Goal: Task Accomplishment & Management: Manage account settings

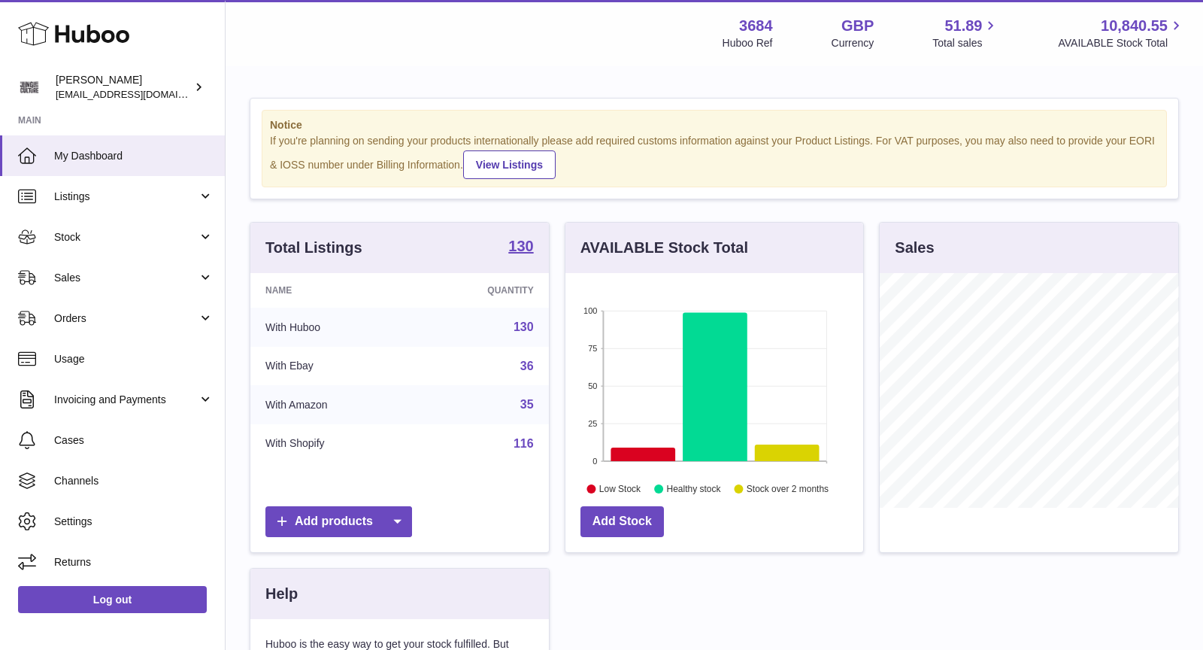
scroll to position [234, 298]
click at [101, 281] on span "Sales" at bounding box center [126, 278] width 144 height 14
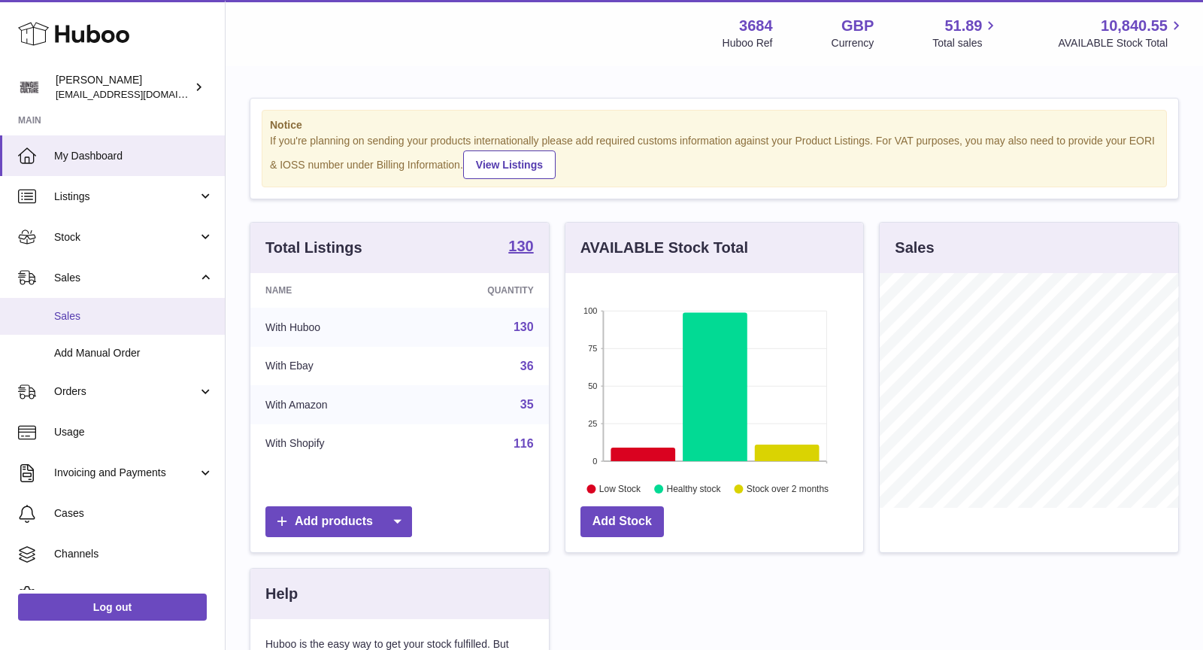
click at [111, 310] on span "Sales" at bounding box center [133, 316] width 159 height 14
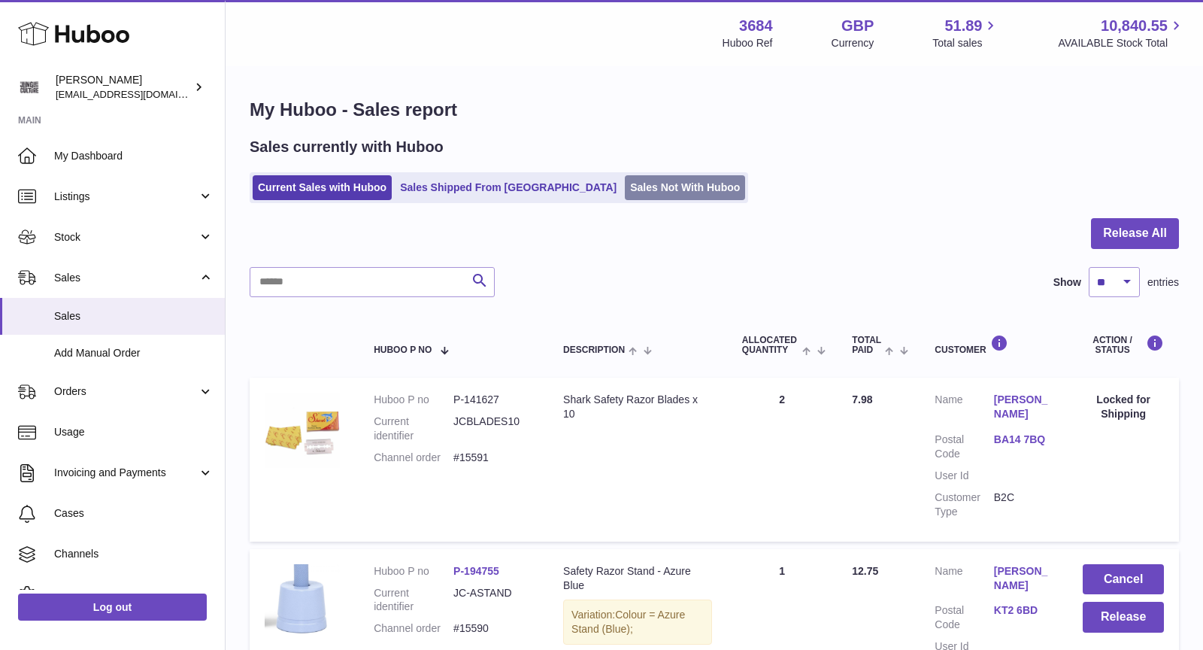
click at [632, 185] on link "Sales Not With Huboo" at bounding box center [685, 187] width 120 height 25
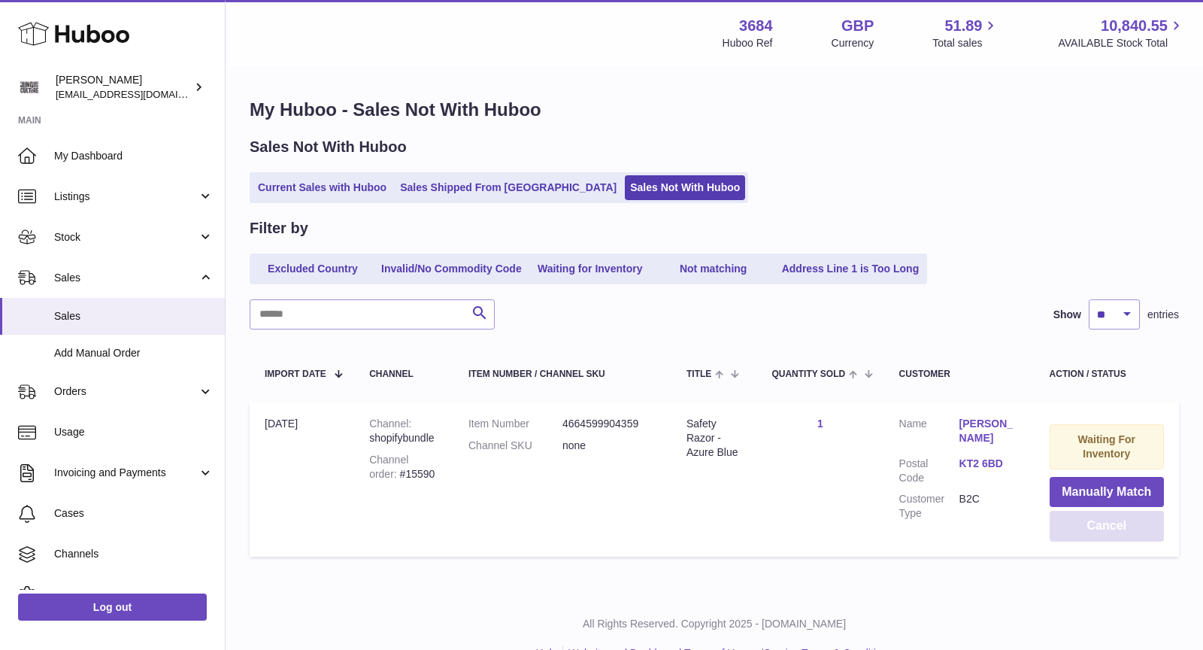
click at [1118, 524] on button "Cancel" at bounding box center [1107, 525] width 114 height 31
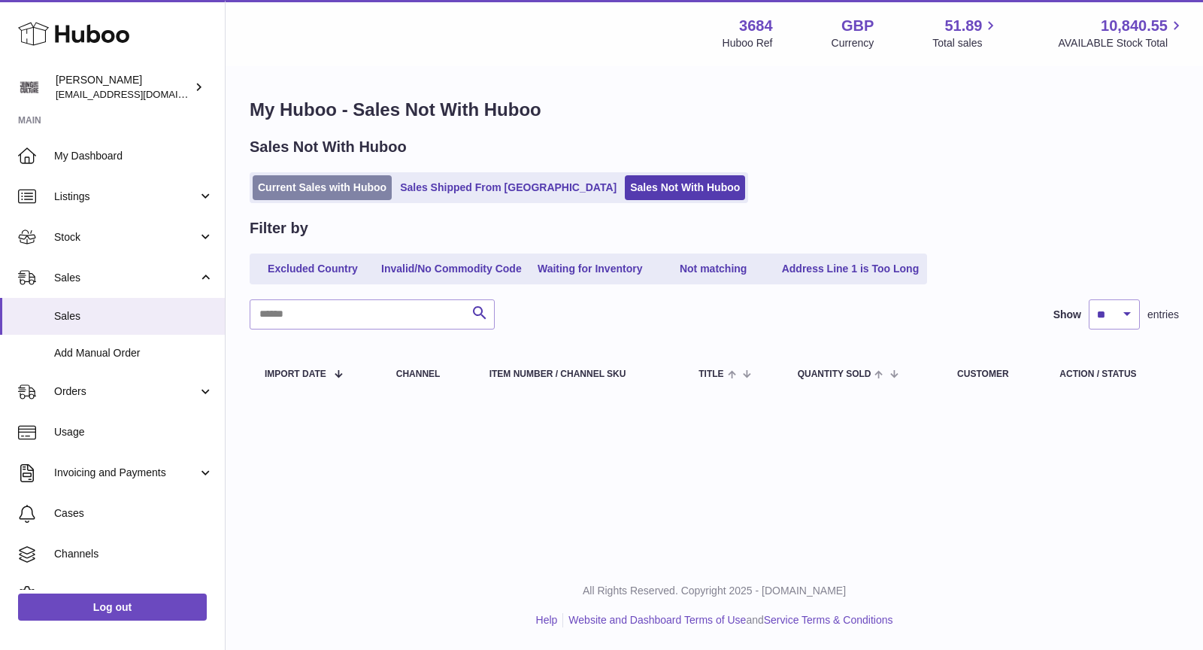
click at [320, 186] on link "Current Sales with Huboo" at bounding box center [322, 187] width 139 height 25
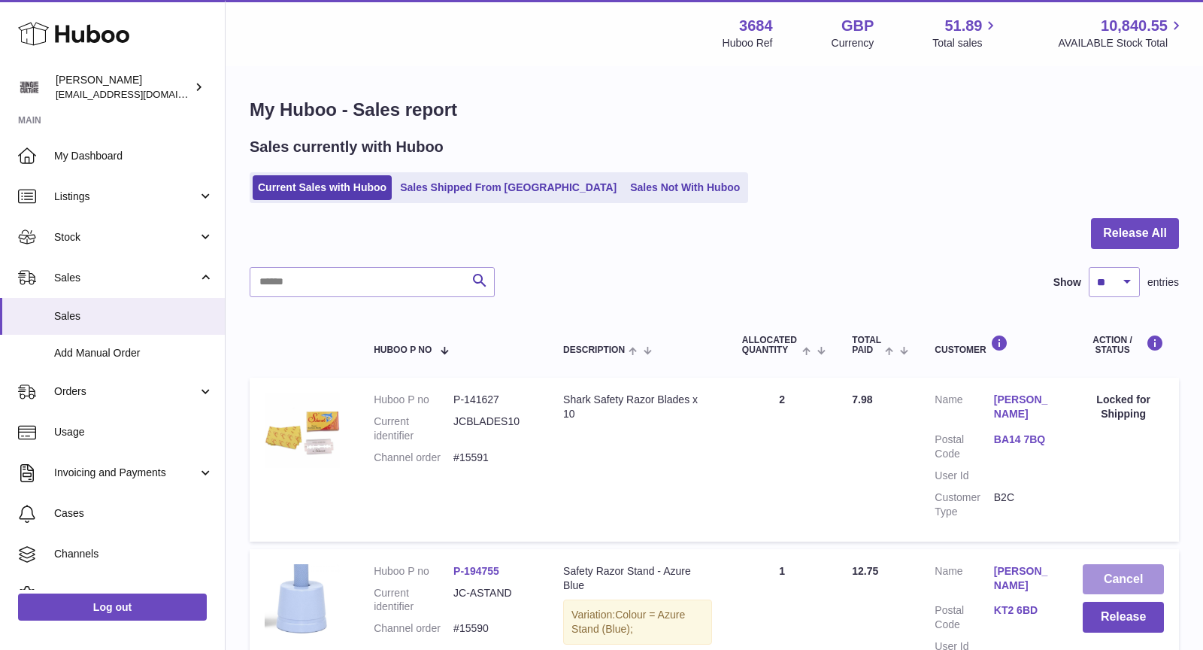
click at [1123, 564] on button "Cancel" at bounding box center [1123, 579] width 81 height 31
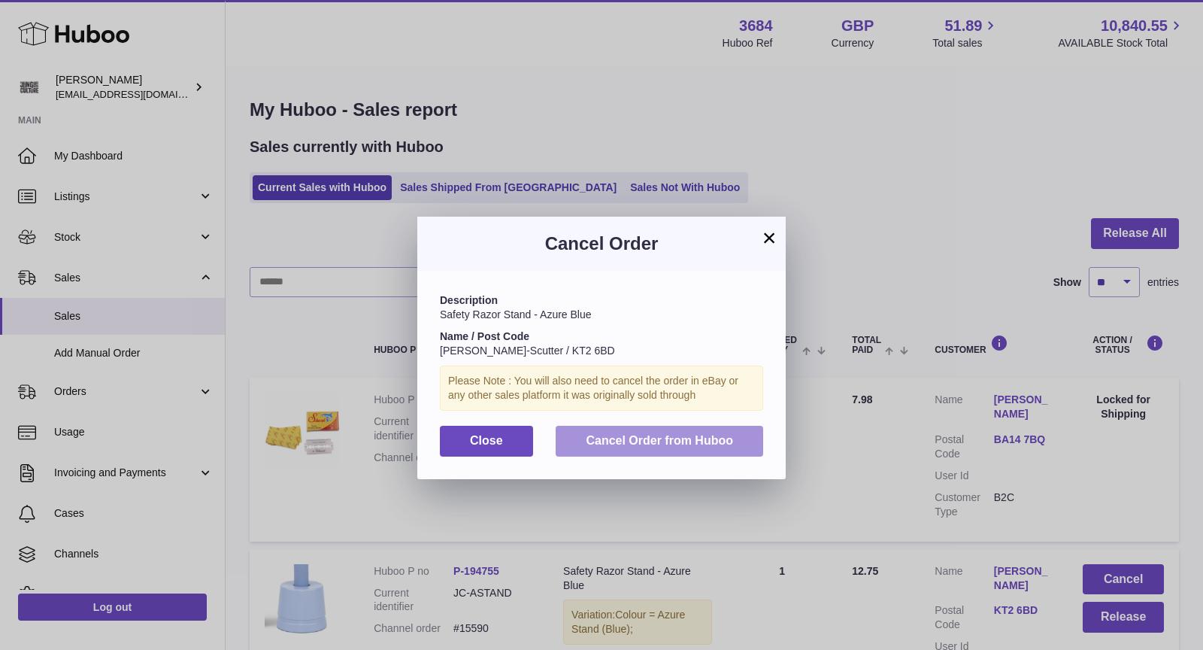
click at [746, 437] on button "Cancel Order from Huboo" at bounding box center [660, 441] width 208 height 31
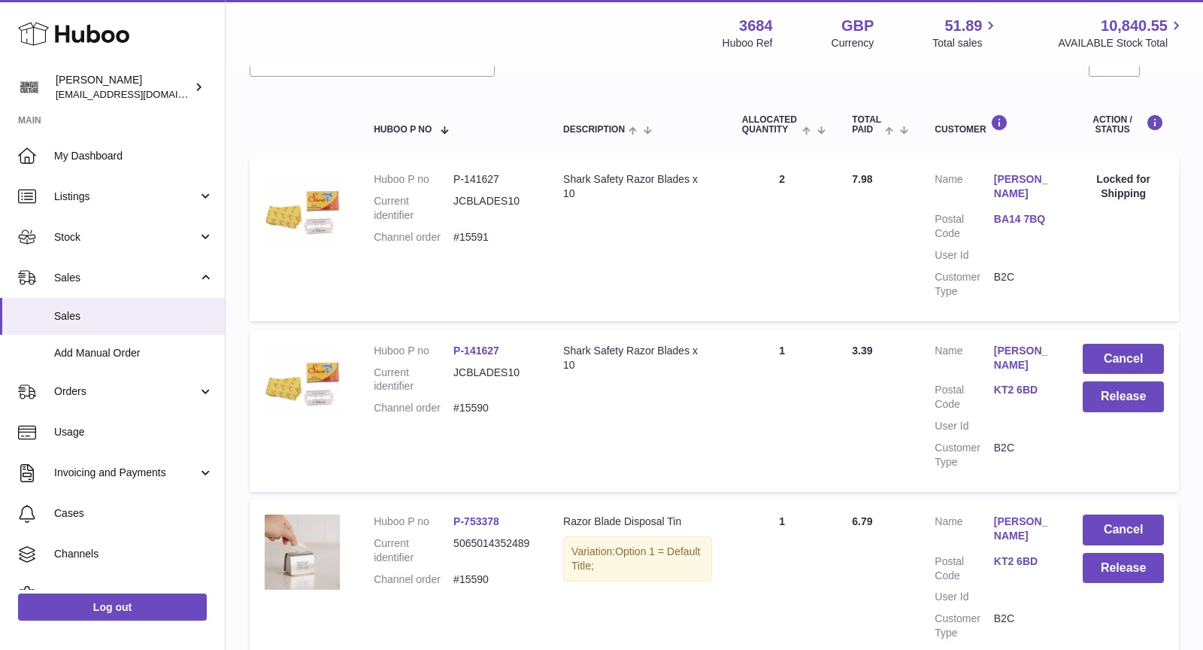
scroll to position [250, 0]
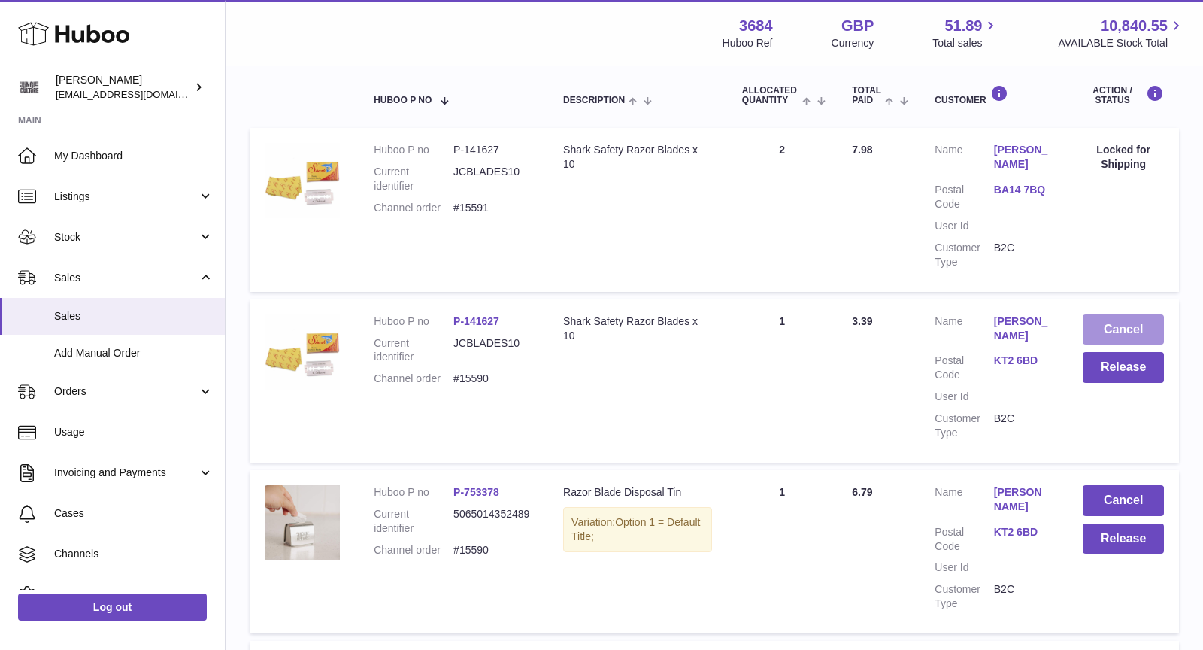
click at [1118, 332] on button "Cancel" at bounding box center [1123, 329] width 81 height 31
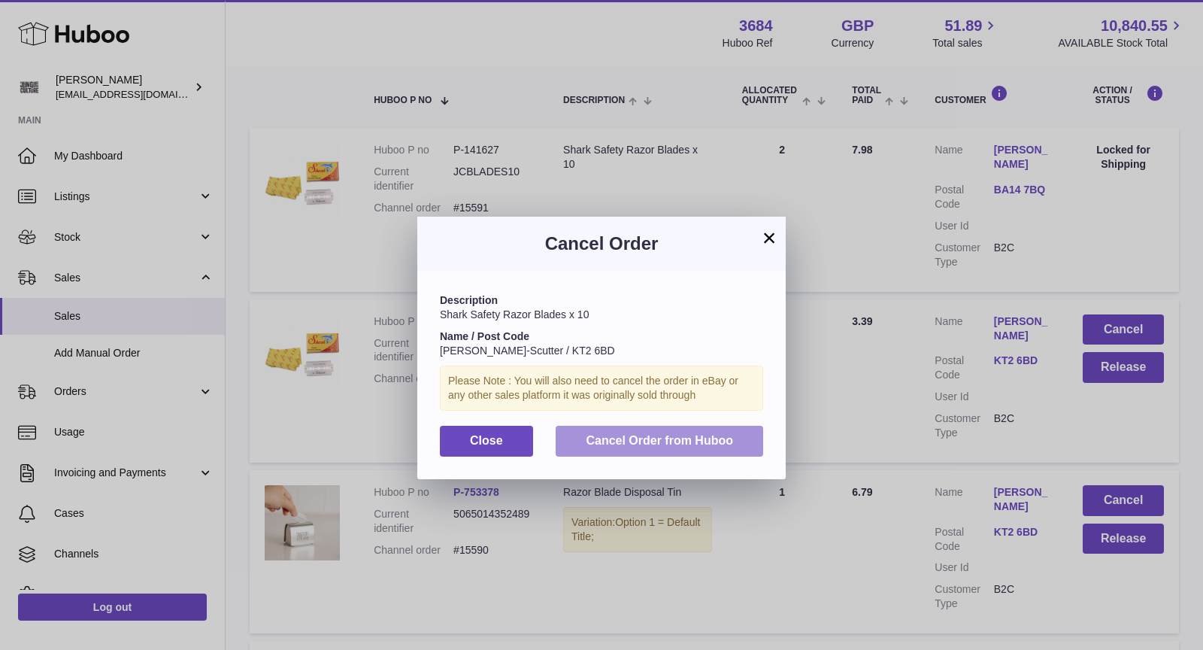
click at [729, 436] on span "Cancel Order from Huboo" at bounding box center [659, 440] width 147 height 13
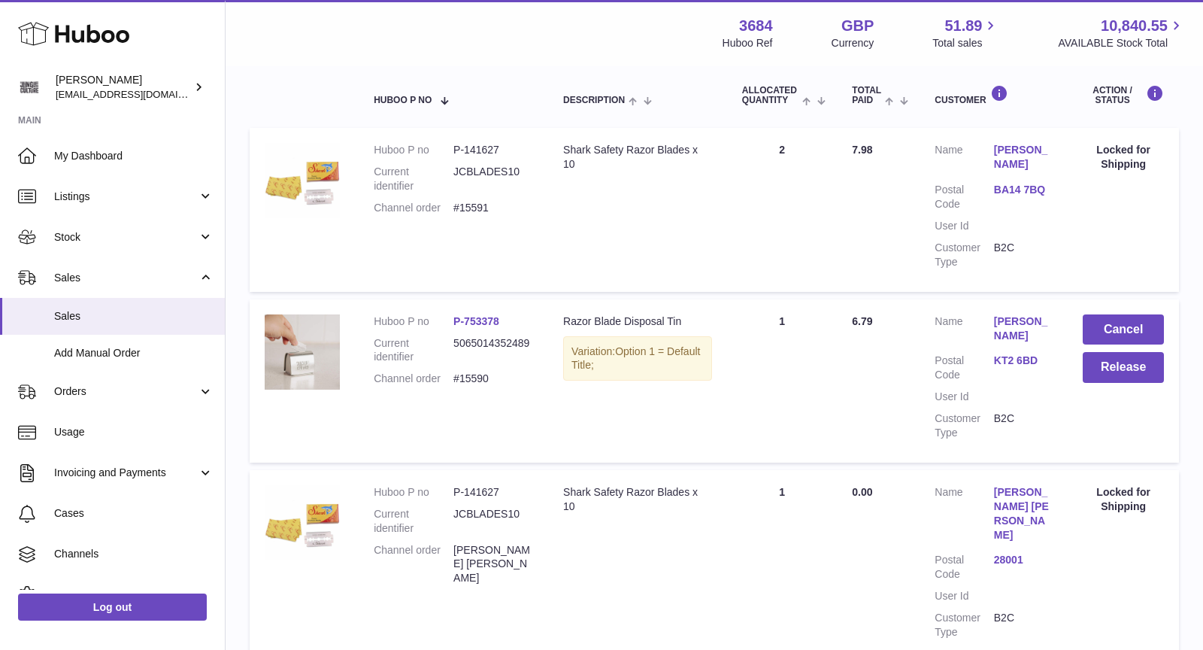
click at [1124, 513] on div "Locked for Shipping" at bounding box center [1123, 499] width 81 height 29
click at [1117, 329] on button "Cancel" at bounding box center [1123, 329] width 81 height 31
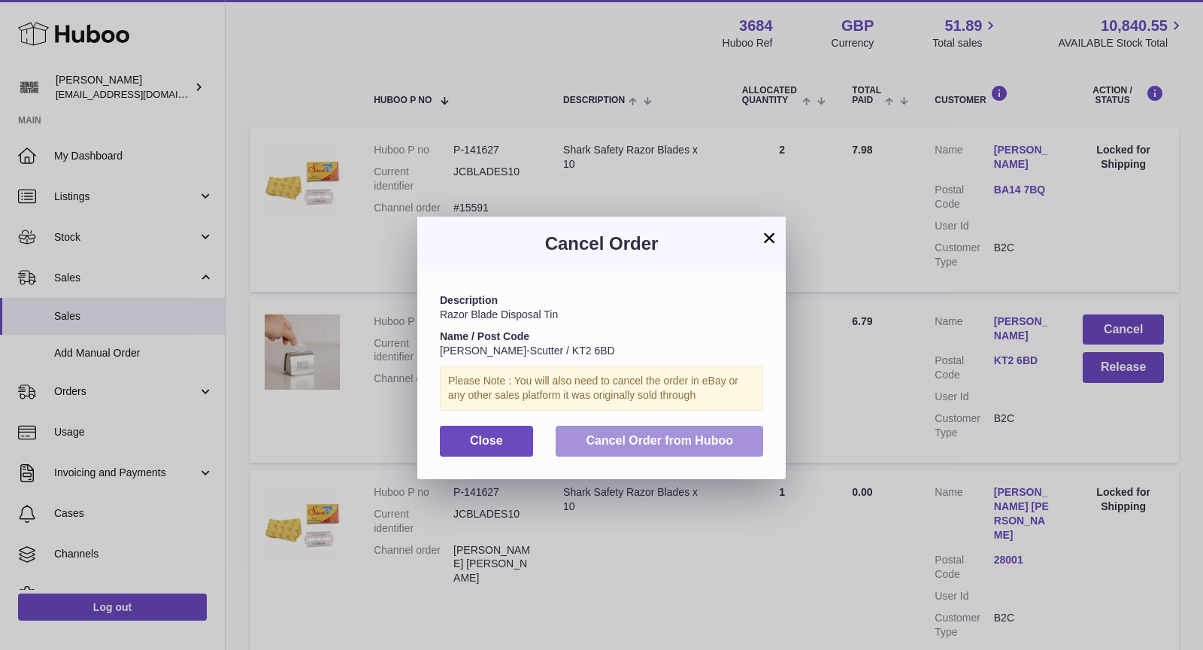
click at [699, 442] on span "Cancel Order from Huboo" at bounding box center [659, 440] width 147 height 13
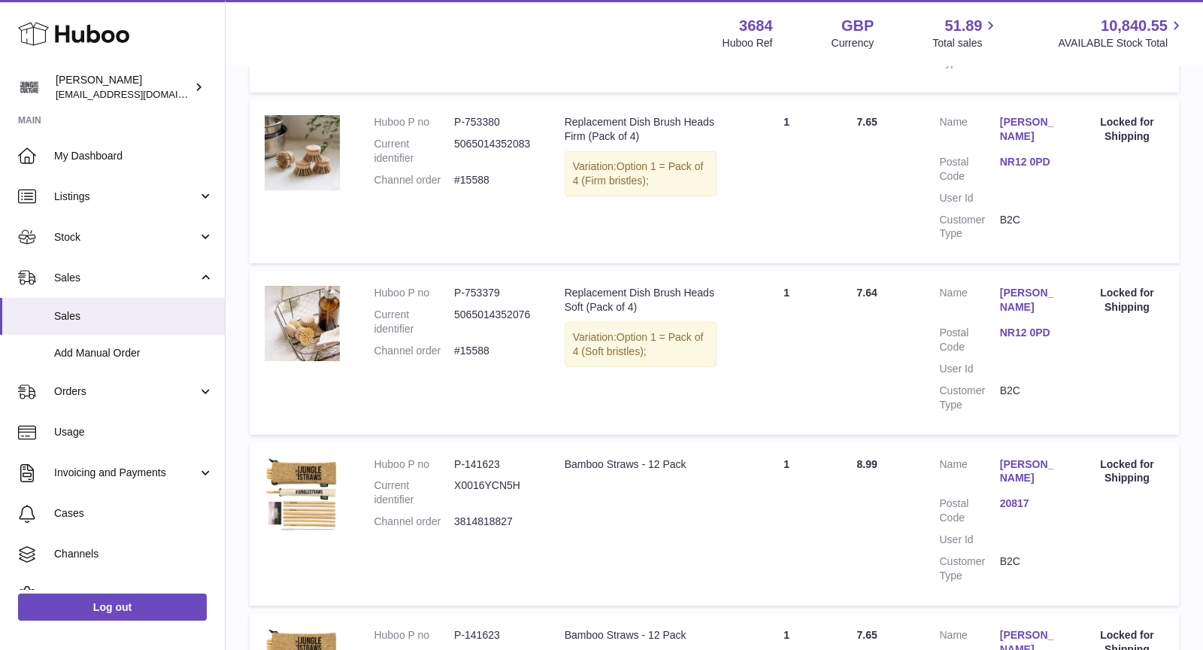
scroll to position [1384, 0]
